Goal: Information Seeking & Learning: Learn about a topic

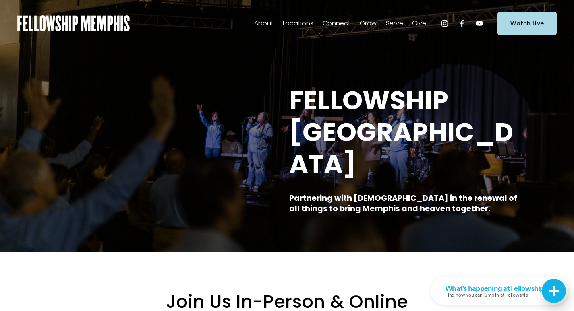
click at [0, 0] on span "Sermons" at bounding box center [0, 0] width 0 height 0
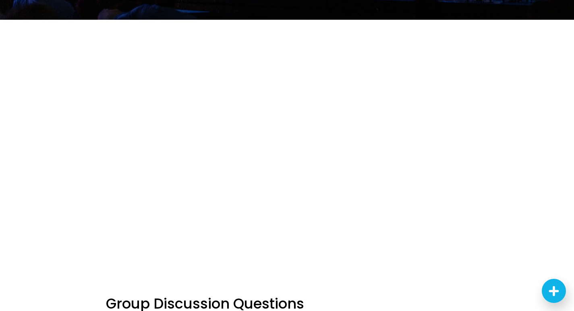
scroll to position [201, 0]
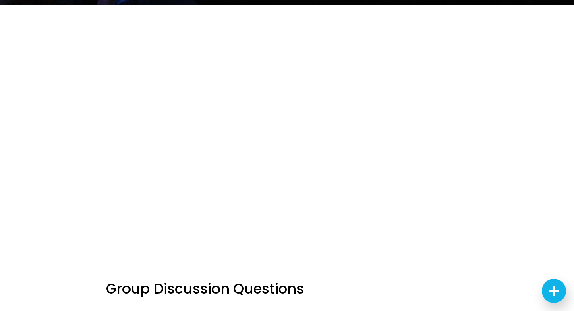
scroll to position [39, 0]
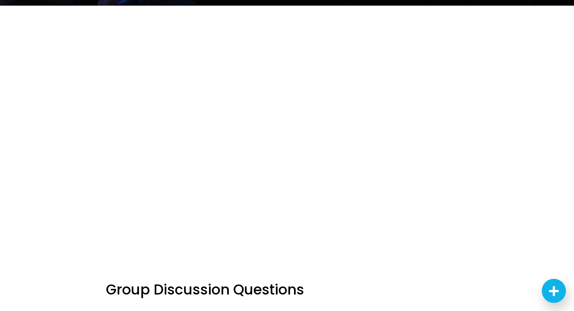
scroll to position [201, 0]
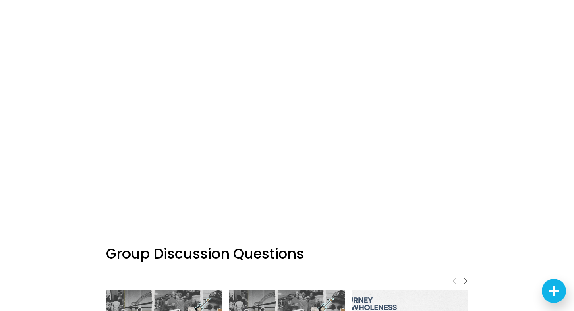
scroll to position [563, 0]
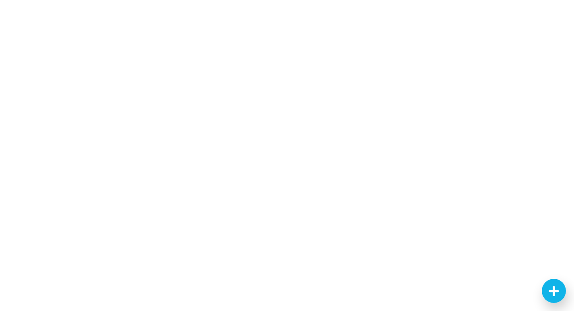
scroll to position [523, 0]
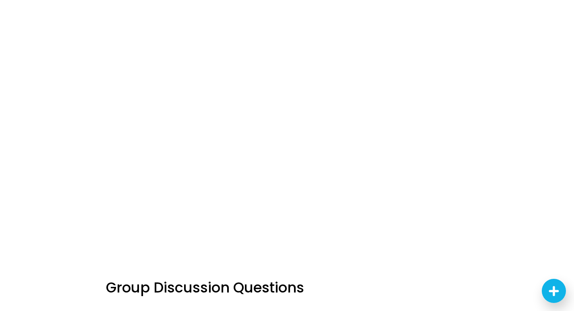
scroll to position [523, 0]
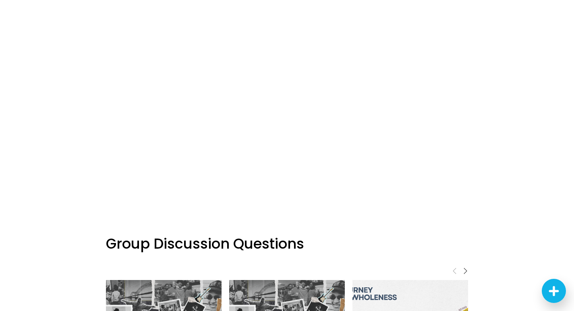
scroll to position [563, 0]
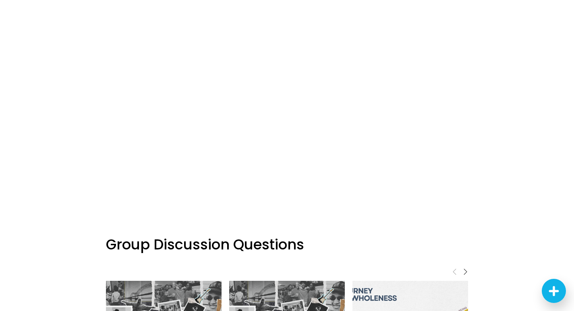
scroll to position [563, 0]
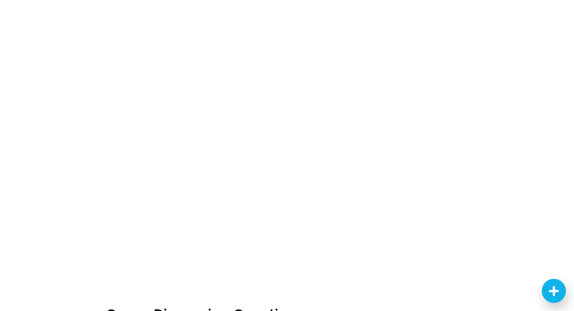
scroll to position [523, 0]
